Goal: Information Seeking & Learning: Find specific page/section

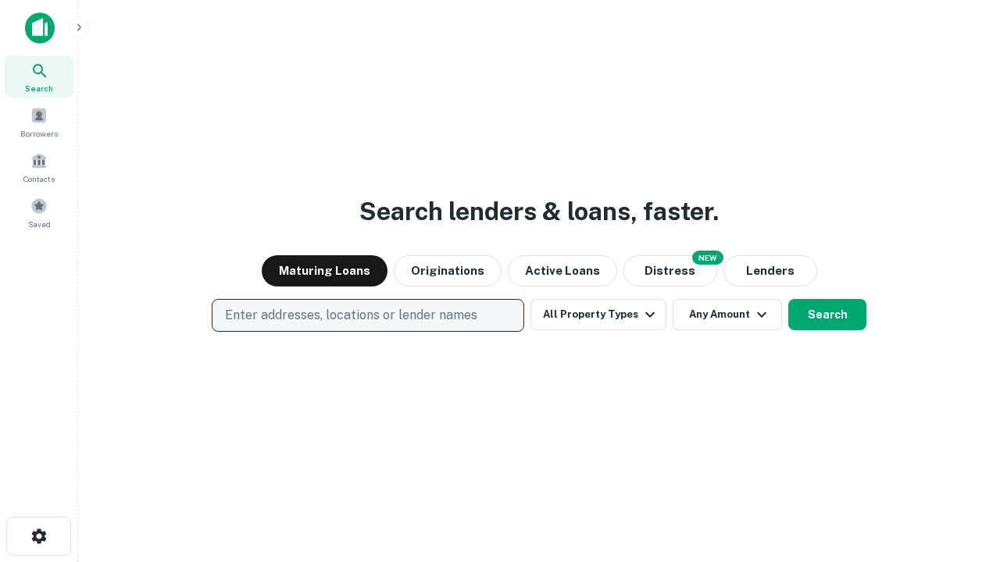
click at [367, 316] on p "Enter addresses, locations or lender names" at bounding box center [351, 315] width 252 height 19
type input "**********"
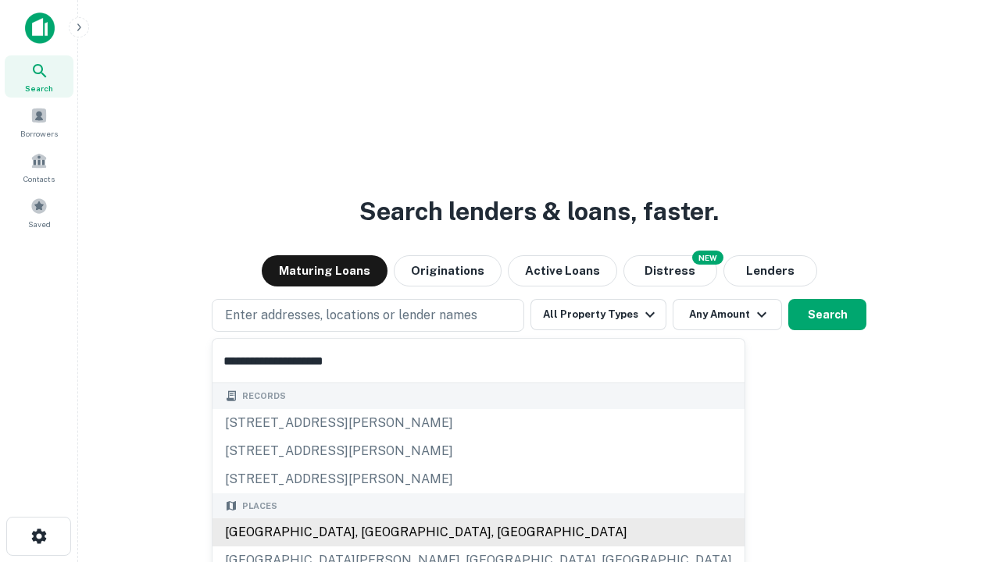
click at [373, 533] on div "[GEOGRAPHIC_DATA], [GEOGRAPHIC_DATA], [GEOGRAPHIC_DATA]" at bounding box center [478, 533] width 532 height 28
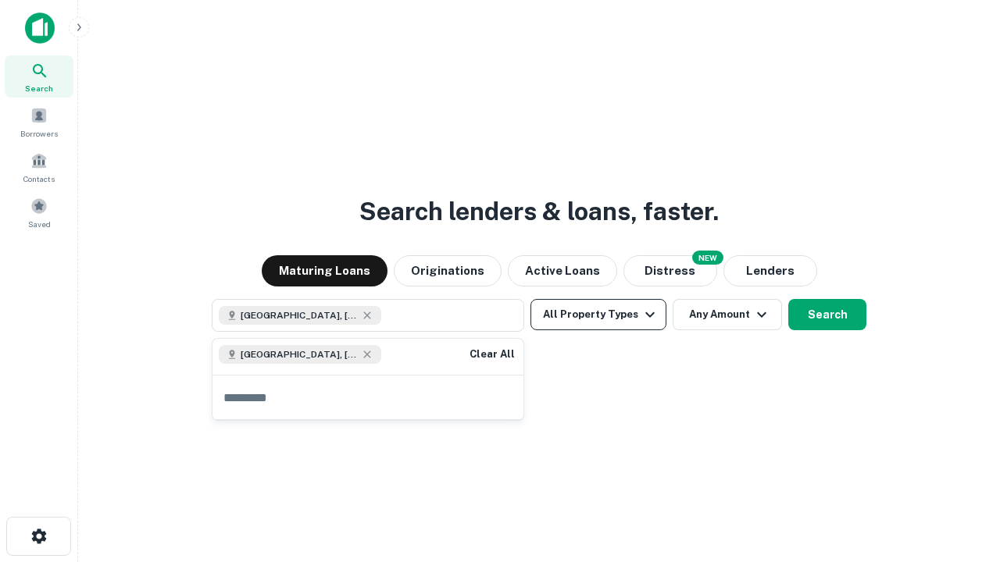
click at [598, 315] on button "All Property Types" at bounding box center [598, 314] width 136 height 31
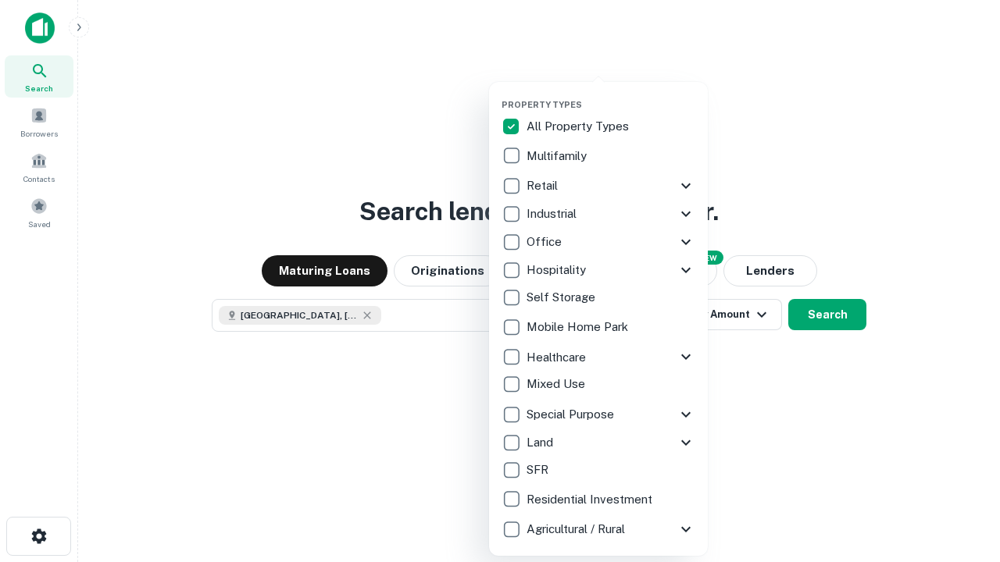
click at [611, 95] on button "button" at bounding box center [610, 95] width 219 height 1
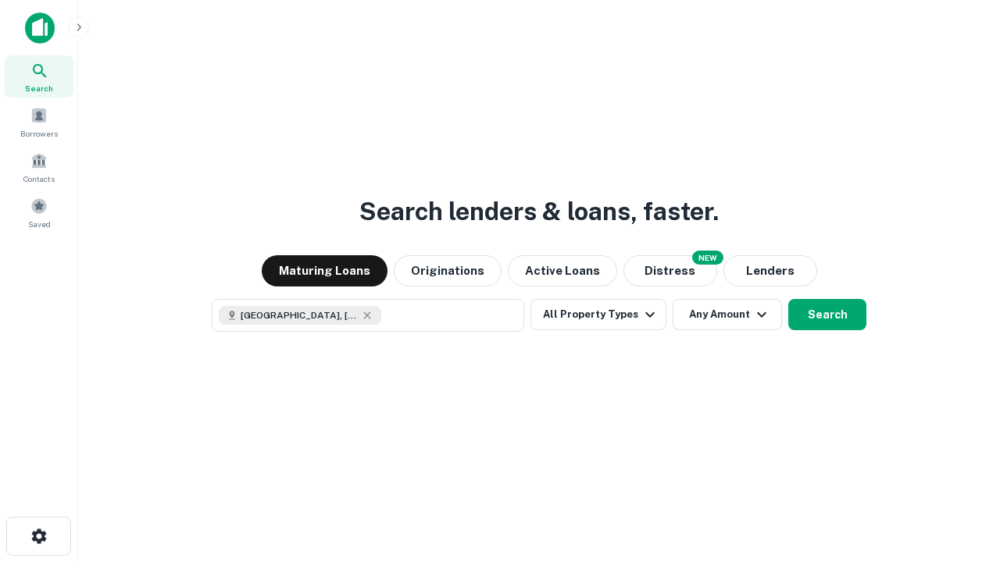
scroll to position [25, 0]
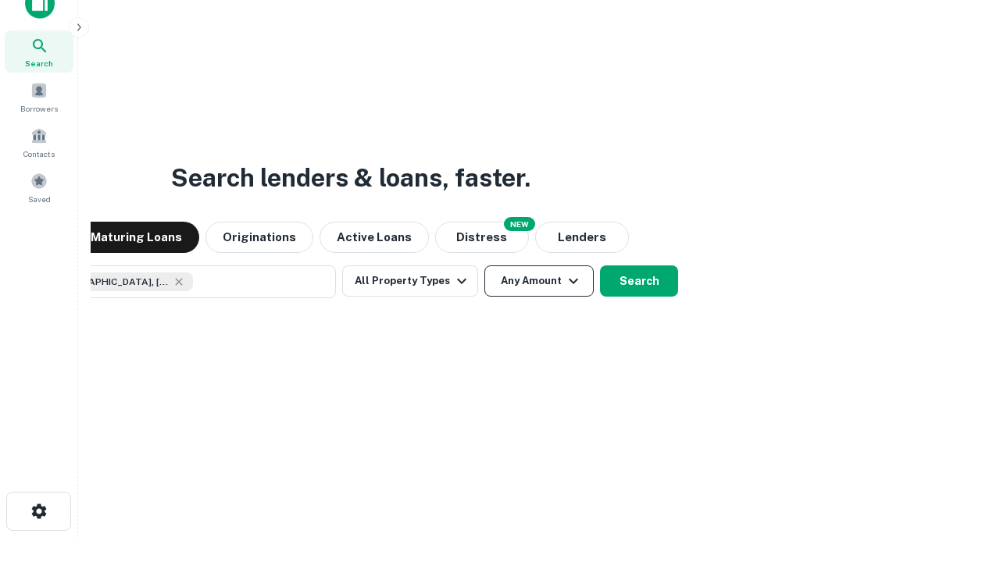
click at [484, 266] on button "Any Amount" at bounding box center [538, 281] width 109 height 31
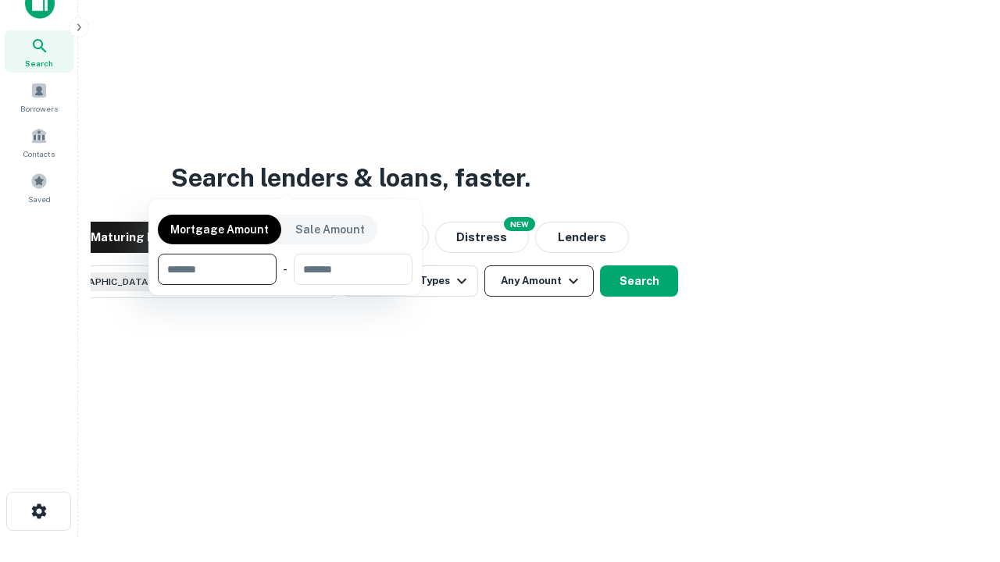
scroll to position [112, 442]
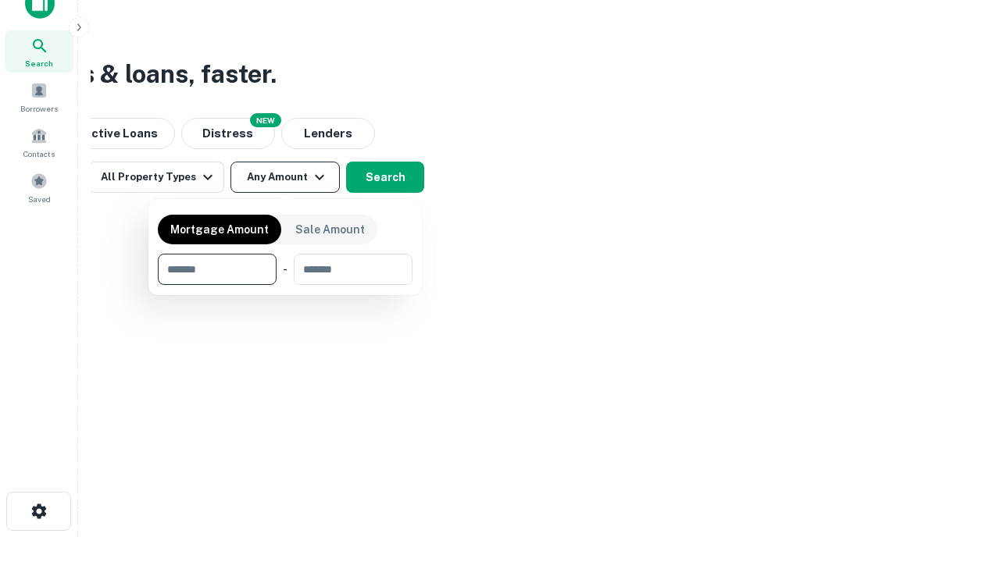
type input "*******"
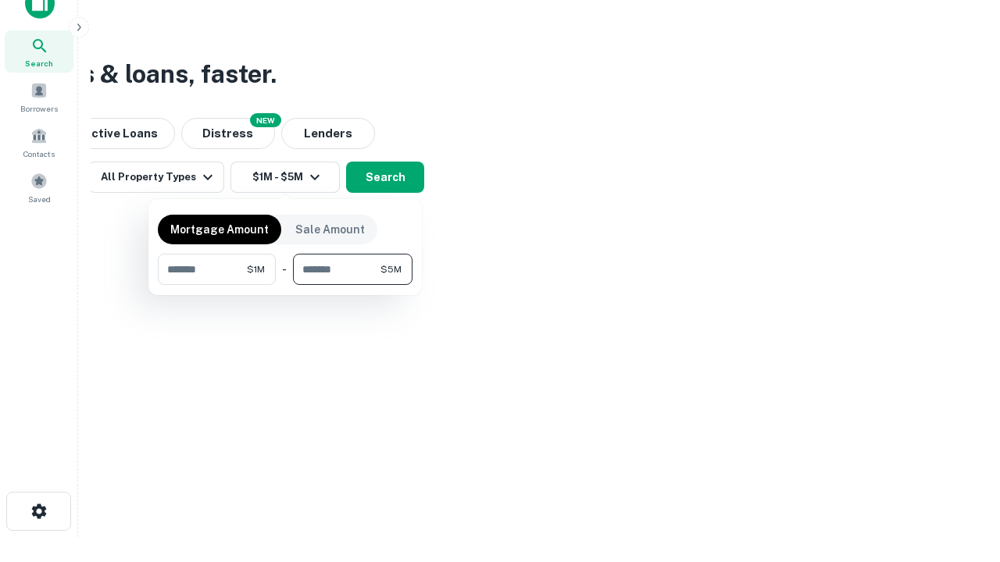
type input "*******"
click at [285, 285] on button "button" at bounding box center [285, 285] width 255 height 1
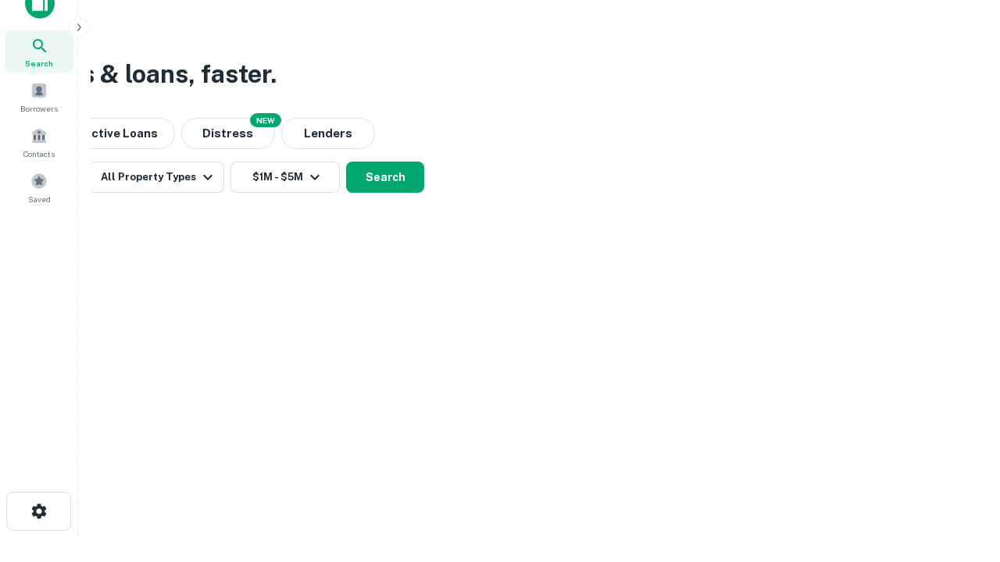
scroll to position [25, 0]
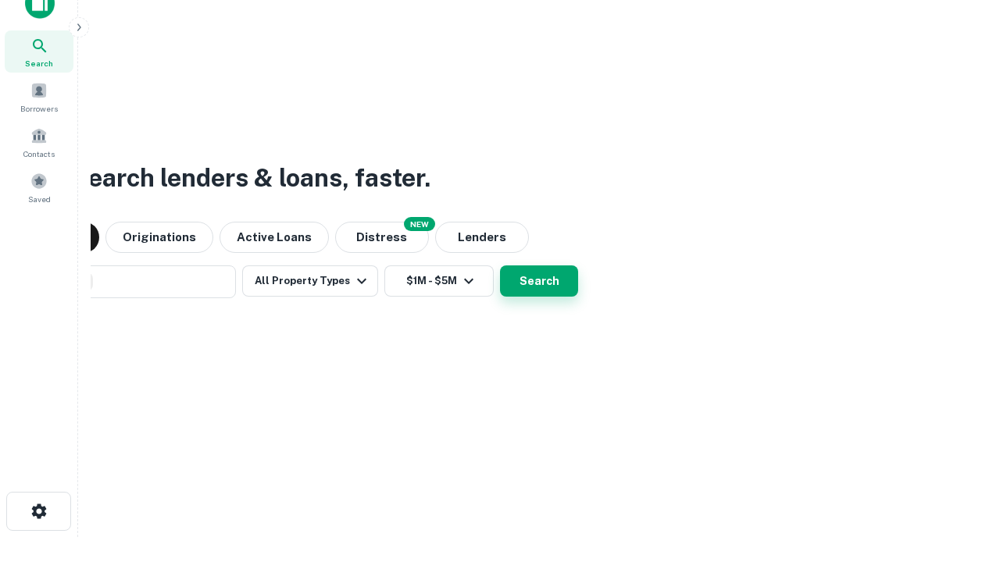
click at [500, 266] on button "Search" at bounding box center [539, 281] width 78 height 31
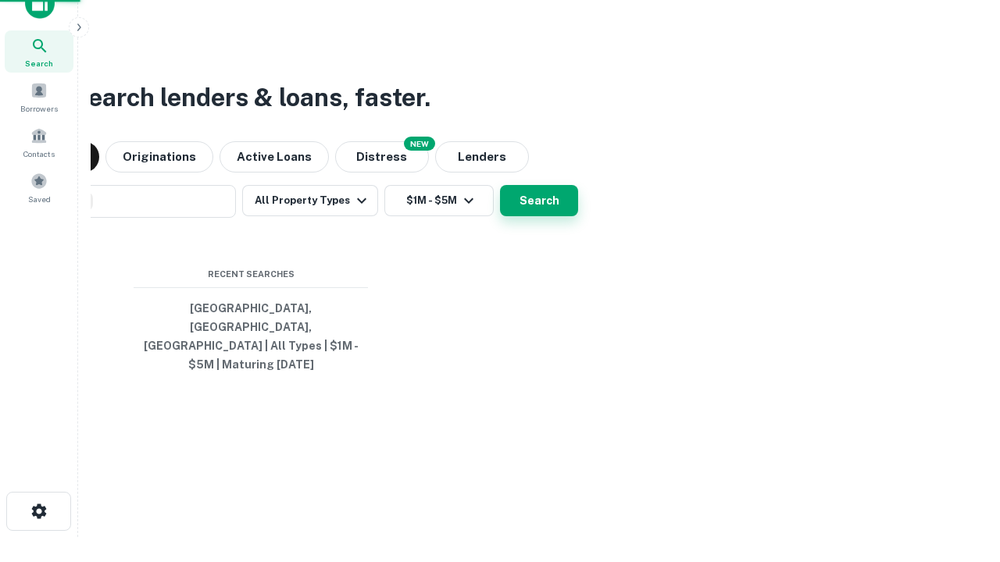
scroll to position [51, 442]
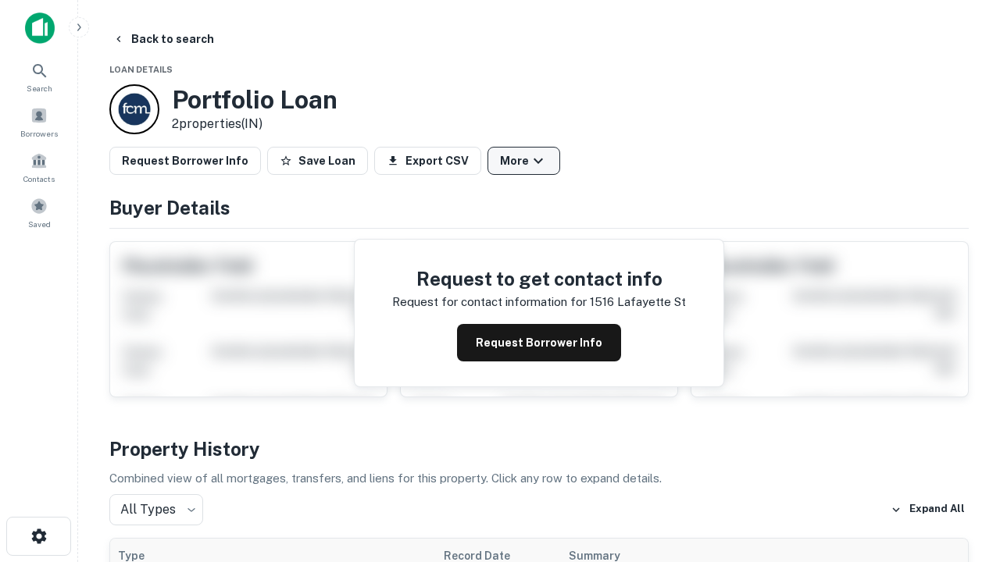
click at [523, 161] on button "More" at bounding box center [523, 161] width 73 height 28
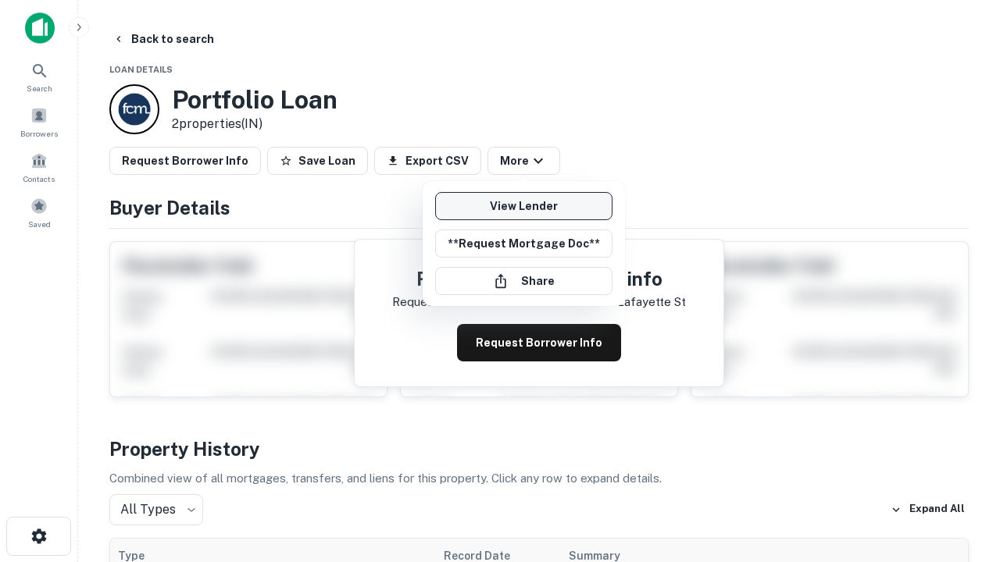
click at [523, 206] on link "View Lender" at bounding box center [523, 206] width 177 height 28
